Goal: Task Accomplishment & Management: Manage account settings

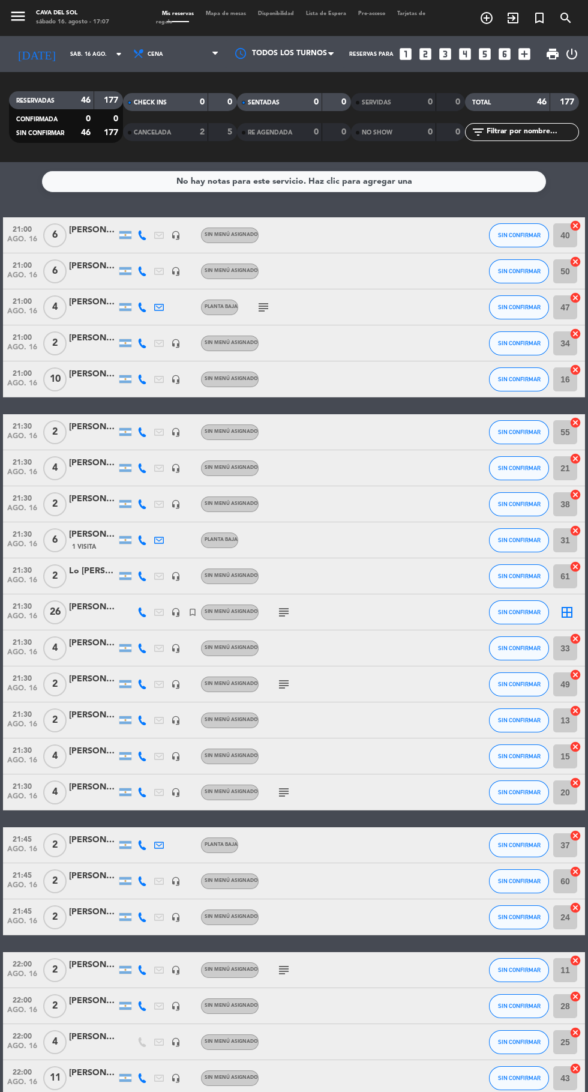
click at [233, 13] on span "Mapa de mesas" at bounding box center [226, 13] width 52 height 5
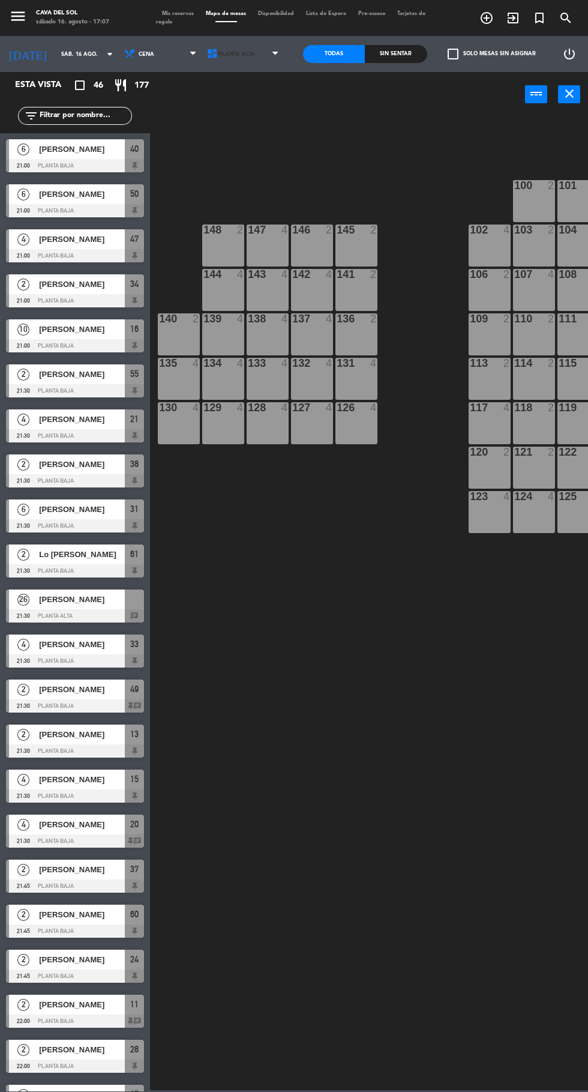
click at [254, 48] on span "Planta Alta" at bounding box center [244, 54] width 83 height 26
click at [257, 114] on ng-component "menu Cava del [PERSON_NAME][DATE] 16. agosto - 17:07 Mis reservas Mapa de mesas…" at bounding box center [294, 545] width 588 height 1090
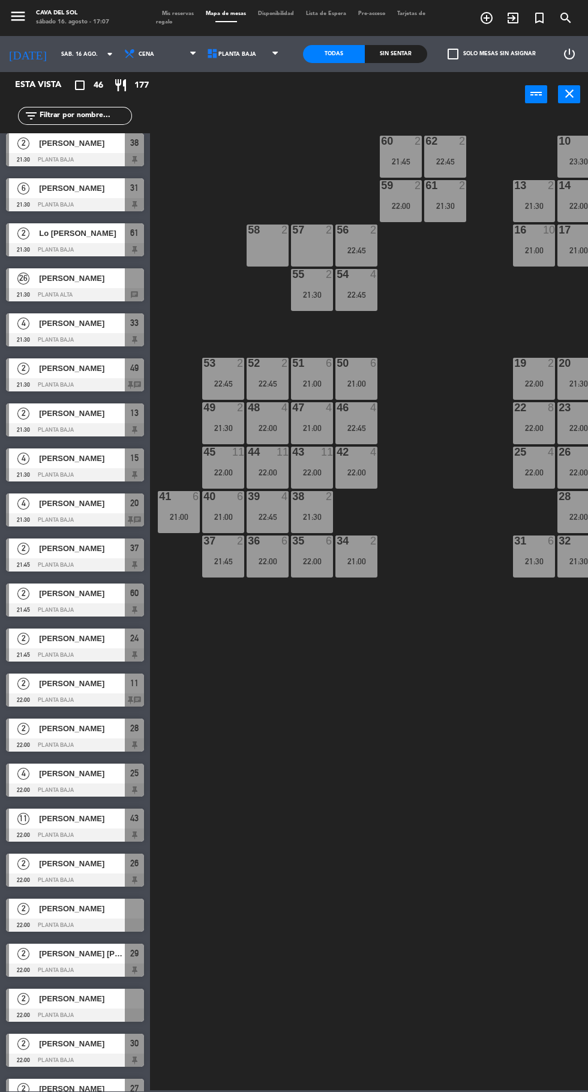
scroll to position [561, 0]
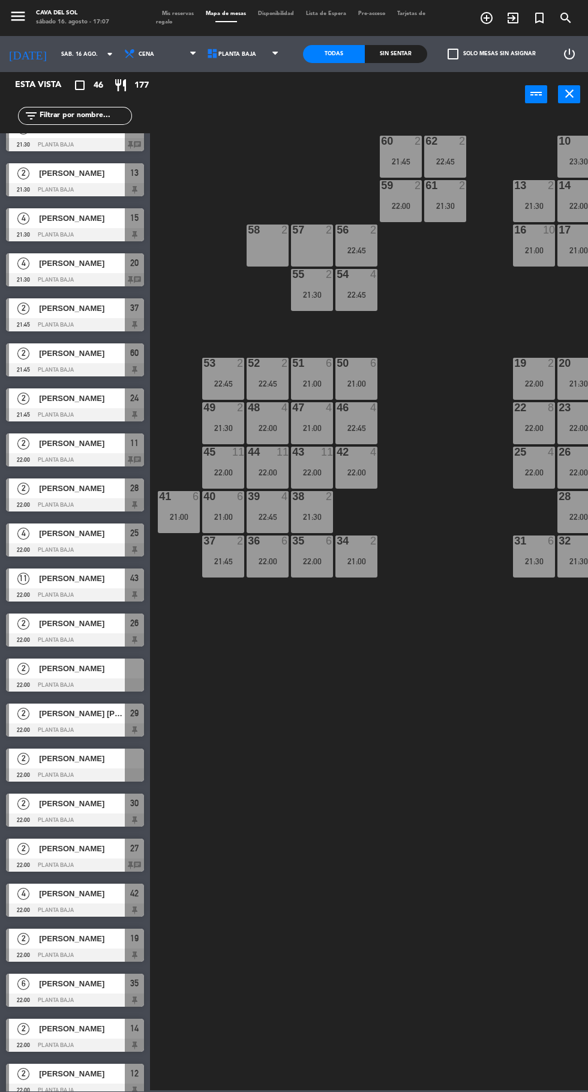
click at [82, 668] on span "[PERSON_NAME]" at bounding box center [82, 668] width 86 height 13
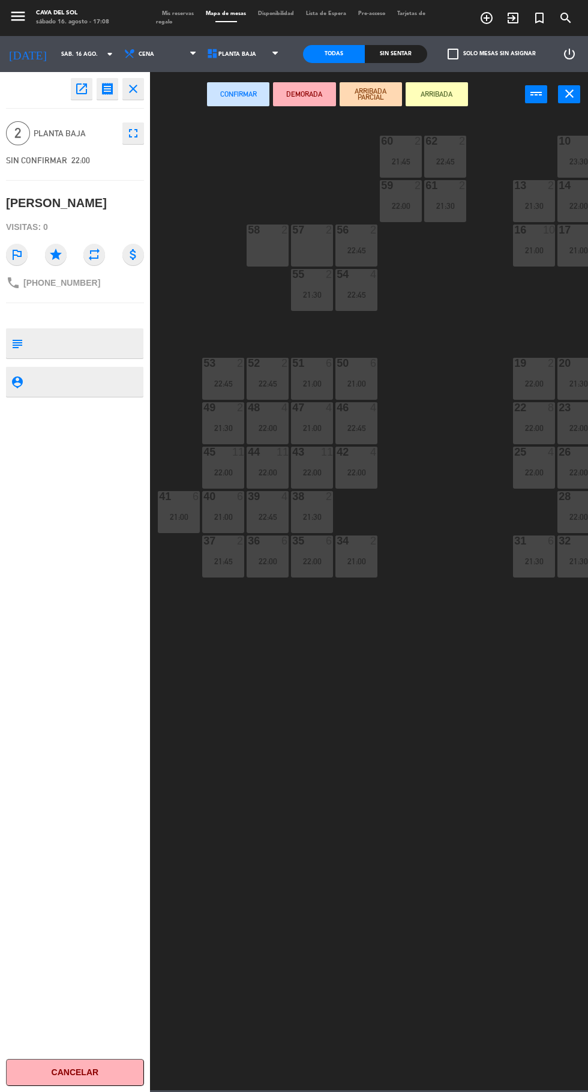
click at [59, 295] on div "open_in_new receipt 10:00 PM [DATE] 2 personas [PERSON_NAME] close 2 Planta Baj…" at bounding box center [75, 582] width 150 height 1020
copy span "[PHONE_NUMBER]"
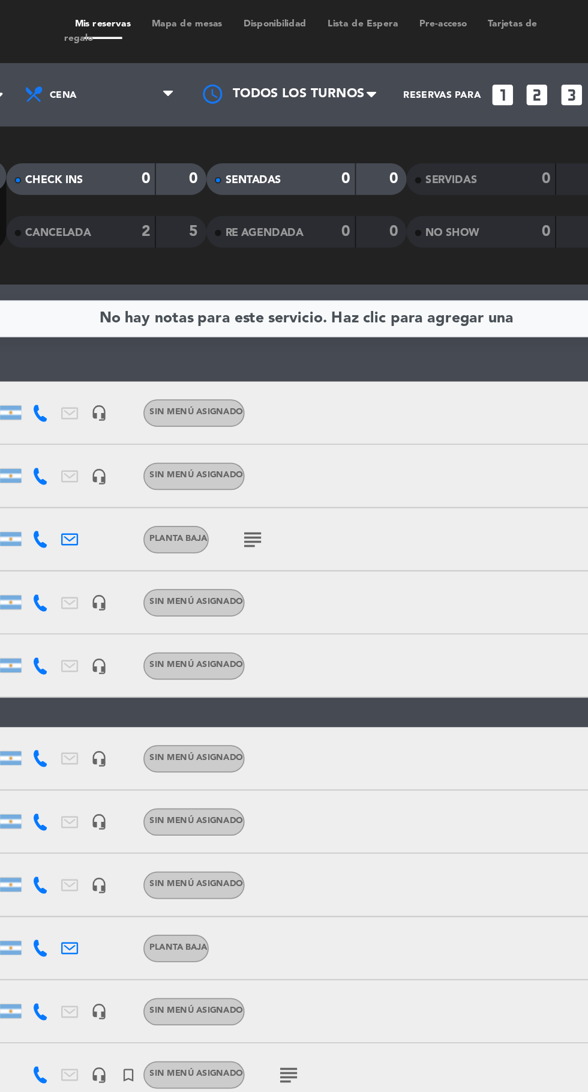
click at [226, 11] on span "Mapa de mesas" at bounding box center [226, 13] width 52 height 5
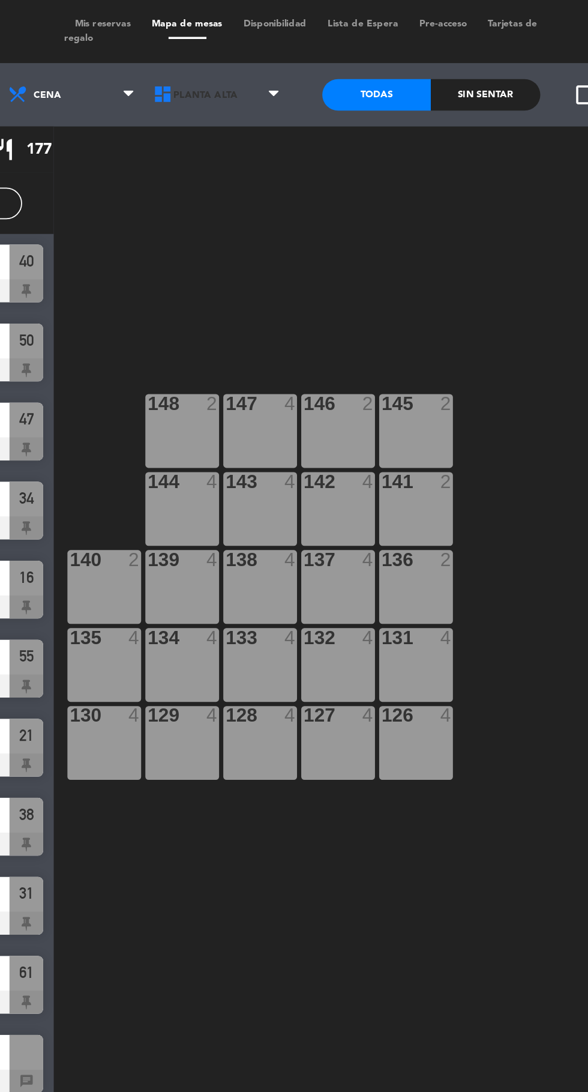
click at [264, 52] on span "Planta Alta" at bounding box center [244, 54] width 83 height 26
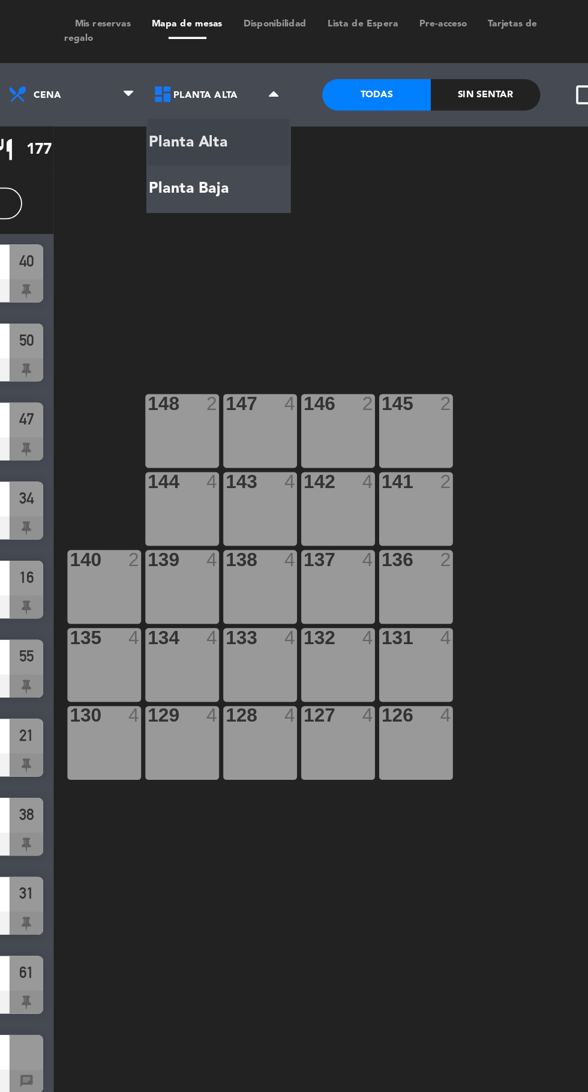
click at [246, 115] on ng-component "menu Cava del Sol sábado 16. agosto - 17:13 Mis reservas Mapa de mesas Disponib…" at bounding box center [294, 545] width 588 height 1090
